Goal: Information Seeking & Learning: Learn about a topic

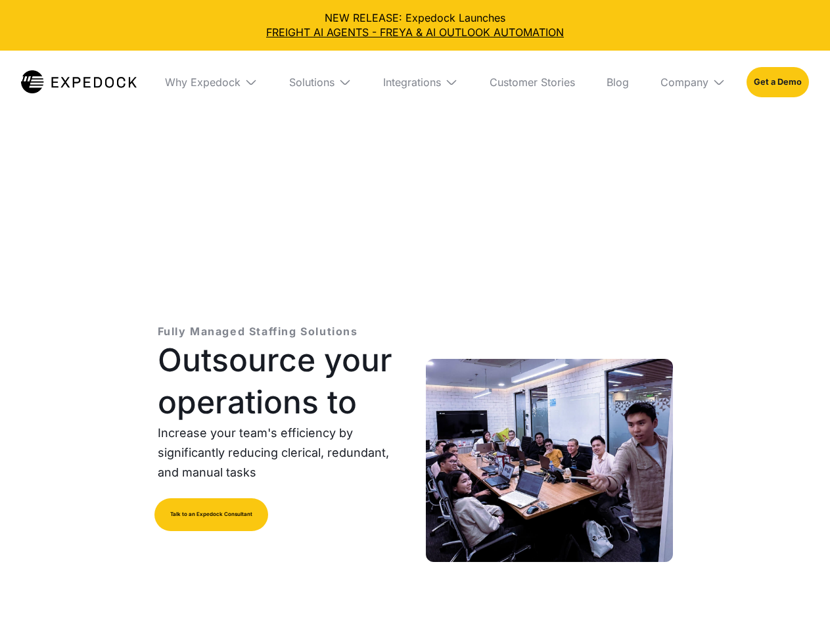
select select
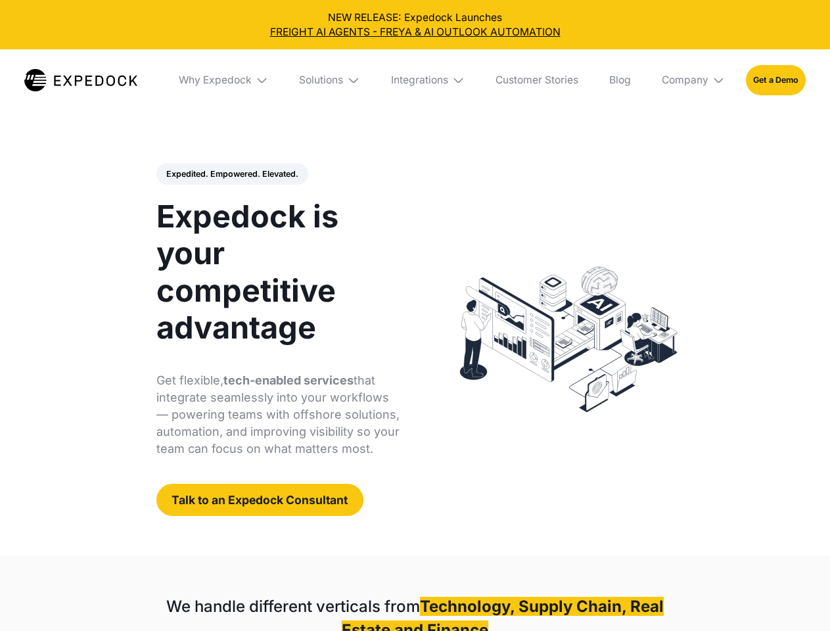
select select
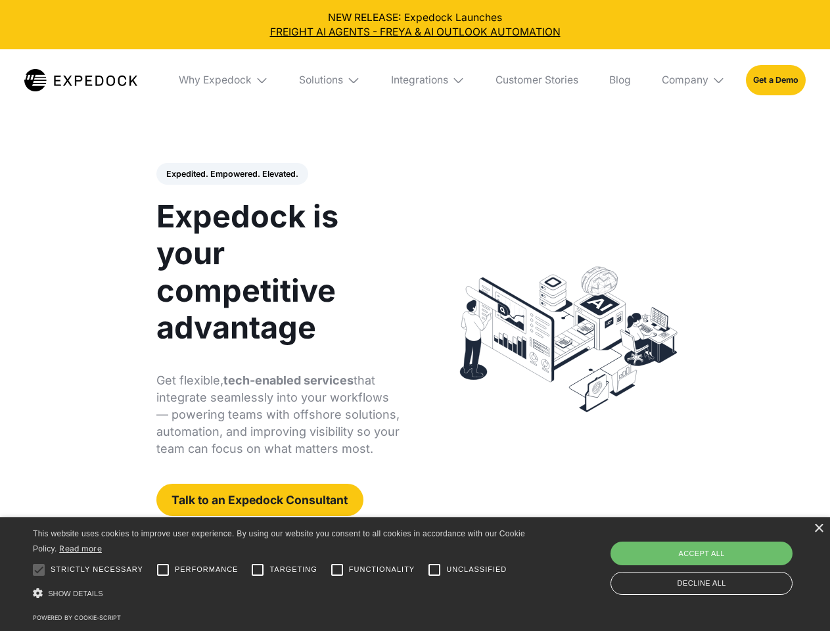
click at [415, 80] on div "Integrations" at bounding box center [419, 80] width 57 height 13
click at [224, 80] on div "Why Expedock" at bounding box center [204, 80] width 73 height 13
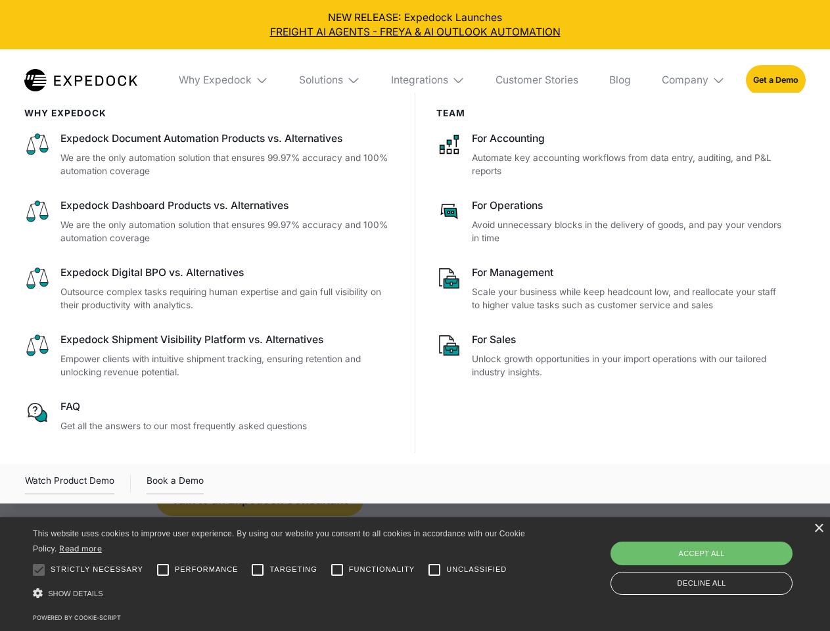
click at [331, 80] on div "Solutions" at bounding box center [321, 80] width 44 height 13
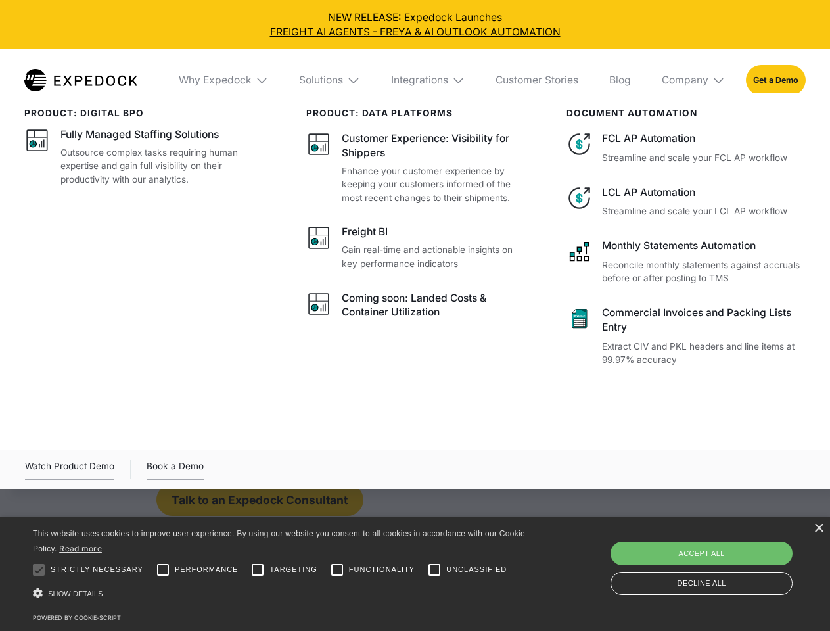
click at [428, 80] on div "Integrations" at bounding box center [419, 80] width 57 height 13
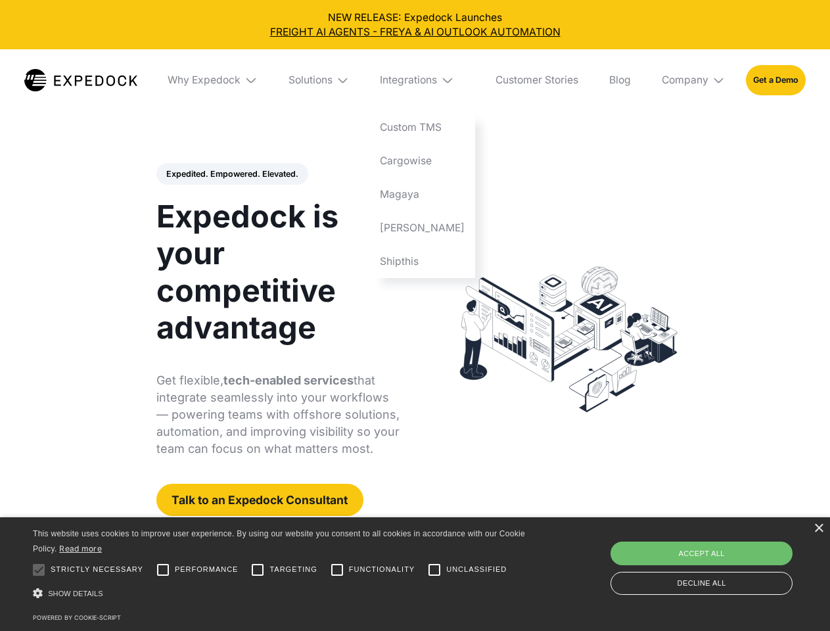
click at [694, 80] on div "Company" at bounding box center [685, 80] width 47 height 13
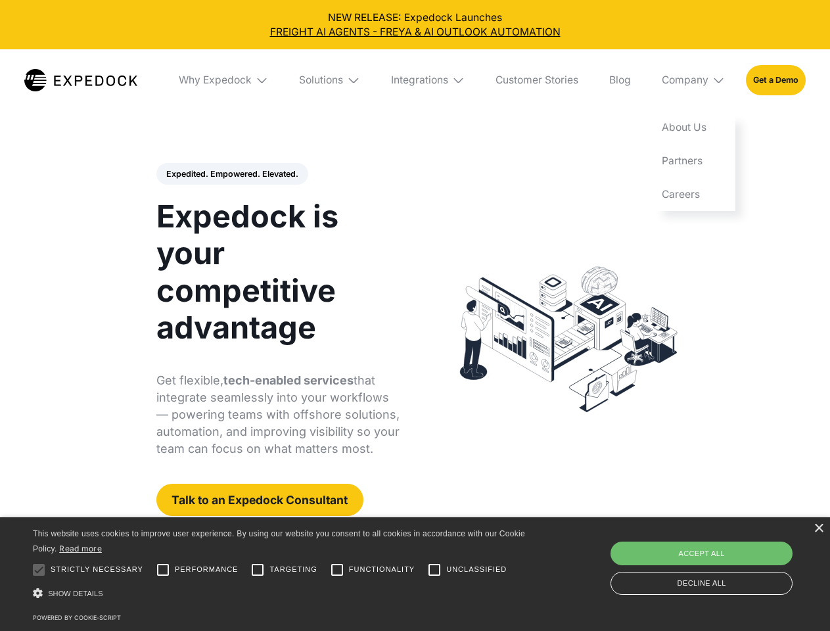
click at [231, 174] on div "Expedited. Empowered. Elevated. Automate Freight Document Extraction at 99.97% …" at bounding box center [278, 340] width 244 height 354
click at [39, 570] on div at bounding box center [39, 570] width 26 height 26
click at [163, 570] on input "Performance" at bounding box center [163, 570] width 26 height 26
checkbox input "true"
click at [258, 570] on input "Targeting" at bounding box center [257, 570] width 26 height 26
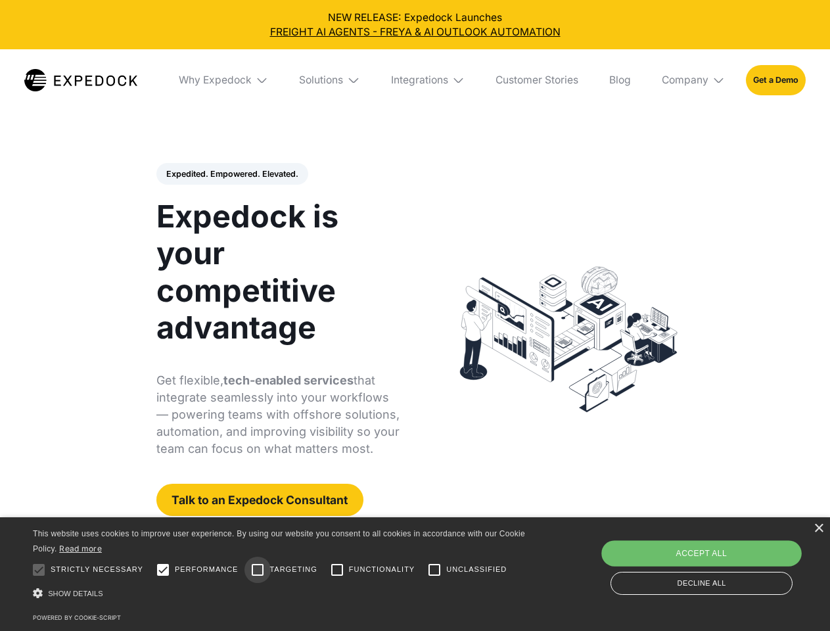
checkbox input "true"
click at [337, 570] on input "Functionality" at bounding box center [337, 570] width 26 height 26
checkbox input "true"
